Goal: Check status: Check status

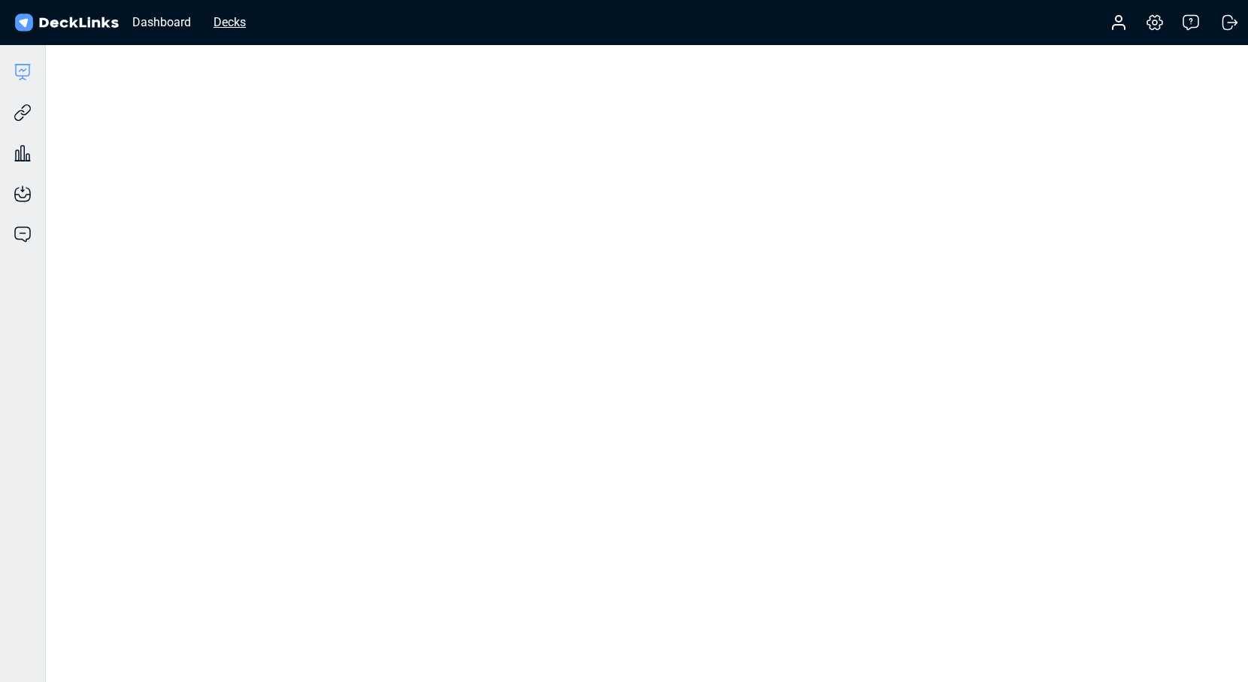
click at [231, 20] on div "Decks" at bounding box center [229, 22] width 47 height 19
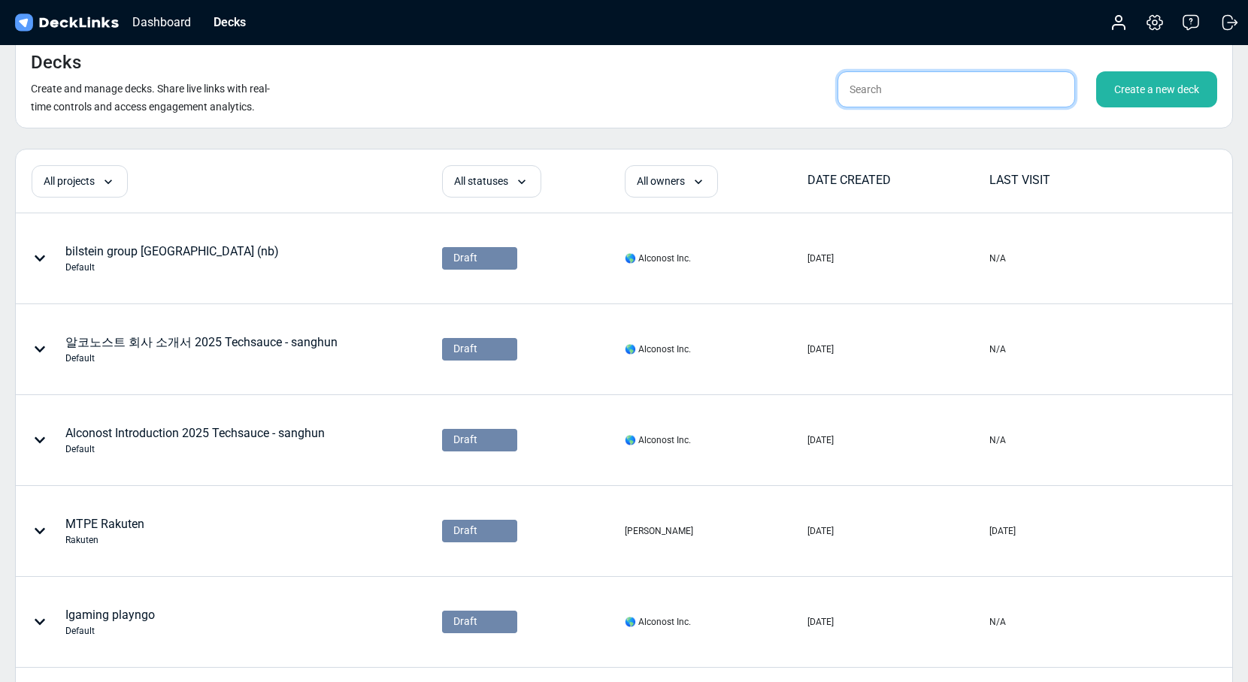
click at [874, 89] on input "text" at bounding box center [955, 89] width 237 height 36
paste input "GymRats"
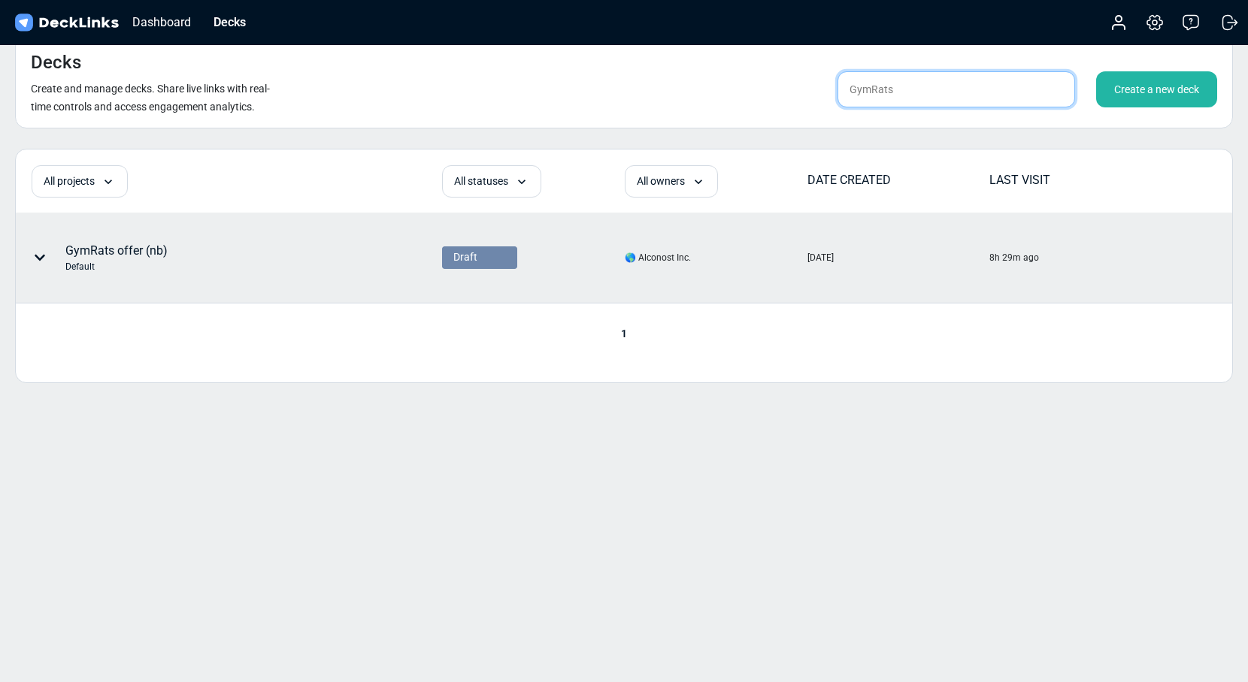
type input "GymRats"
click at [301, 247] on div "GymRats offer (nb) Default" at bounding box center [176, 257] width 318 height 45
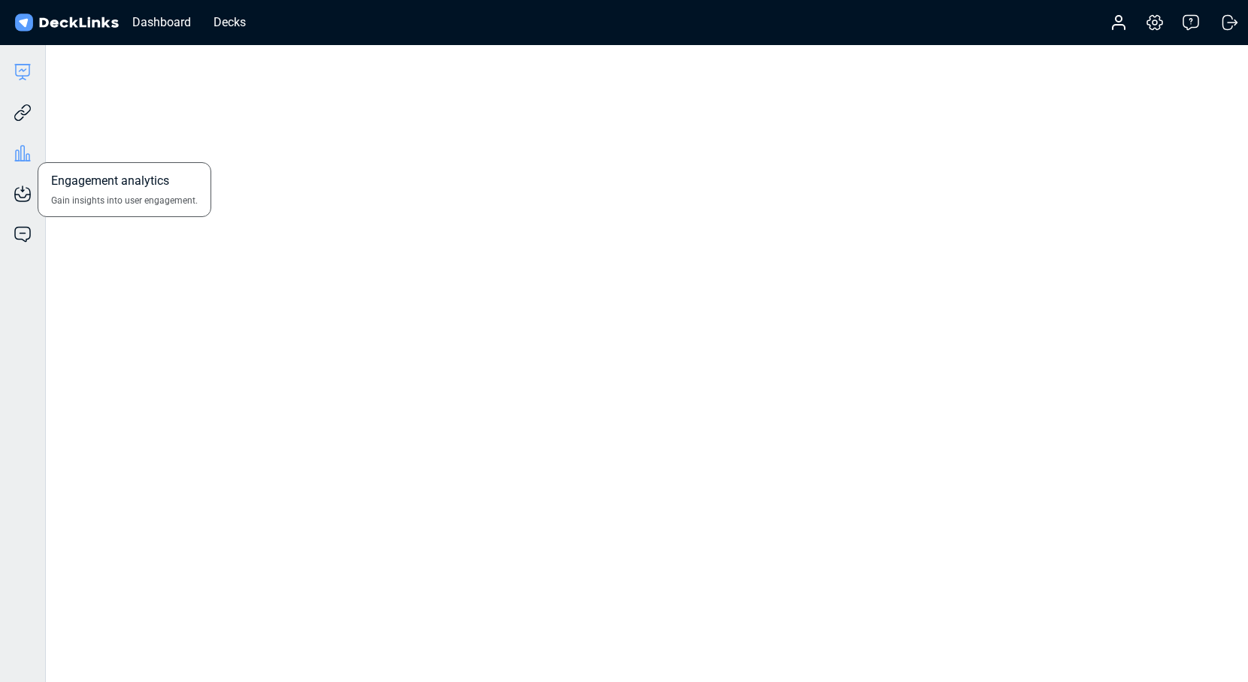
click at [22, 153] on icon at bounding box center [23, 153] width 18 height 18
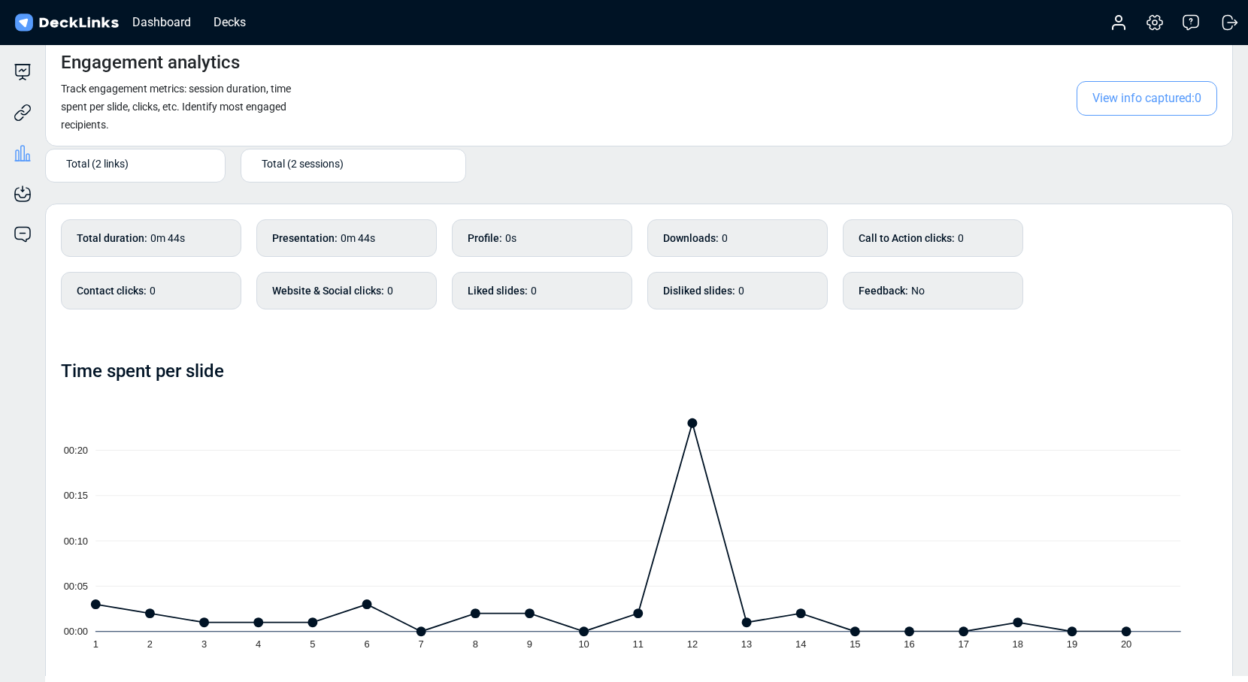
click at [368, 159] on div "Total (2 sessions)" at bounding box center [357, 164] width 190 height 16
click at [537, 186] on div "Total (2 links) Total (2 sessions)" at bounding box center [638, 115] width 1187 height 159
